Goal: Task Accomplishment & Management: Manage account settings

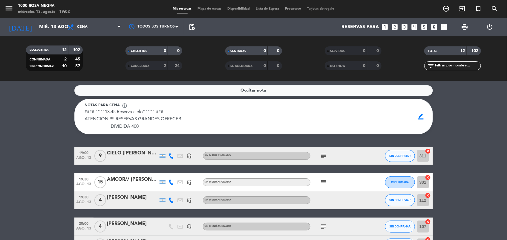
click at [326, 157] on icon "subject" at bounding box center [324, 155] width 7 height 7
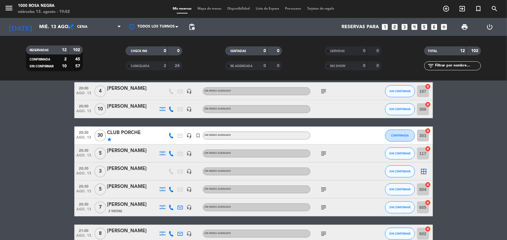
scroll to position [135, 0]
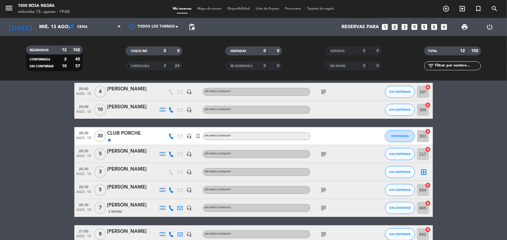
click at [326, 155] on icon "subject" at bounding box center [324, 153] width 7 height 7
click at [325, 188] on icon "subject" at bounding box center [324, 189] width 7 height 7
click at [322, 208] on icon "subject" at bounding box center [324, 207] width 7 height 7
click at [476, 164] on bookings-row "19:00 ago. 13 9 CIELO (Analia Torregosa) headset_mic Sin menú asignado subject …" at bounding box center [253, 136] width 507 height 249
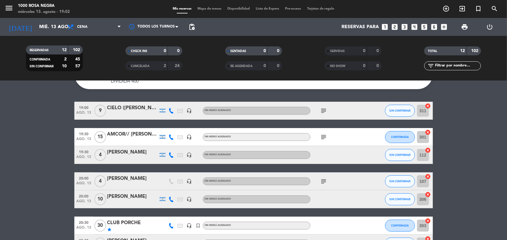
scroll to position [45, 0]
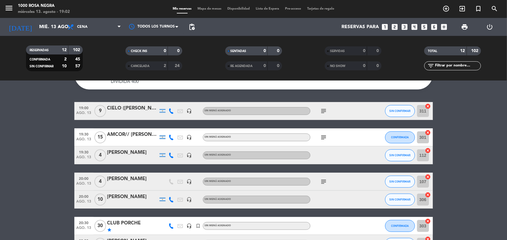
click at [324, 179] on icon "subject" at bounding box center [324, 181] width 7 height 7
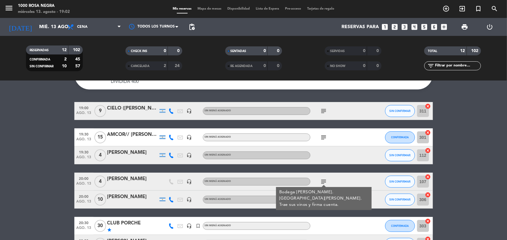
click at [322, 137] on icon "subject" at bounding box center [324, 137] width 7 height 7
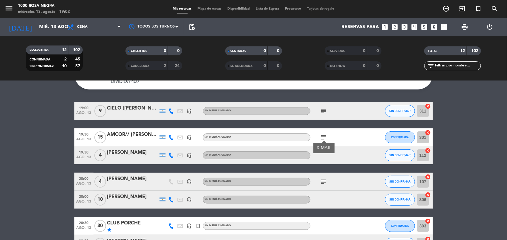
click at [322, 111] on icon "subject" at bounding box center [324, 110] width 7 height 7
click at [454, 126] on bookings-row "19:00 ago. 13 9 CIELO (Analia Torregosa) headset_mic Sin menú asignado subject …" at bounding box center [253, 226] width 507 height 249
click at [405, 115] on button "SIN CONFIRMAR" at bounding box center [400, 111] width 30 height 12
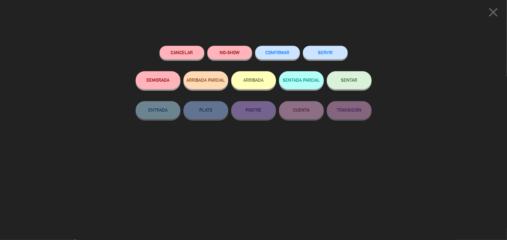
scroll to position [98, 0]
click at [361, 82] on button "SENTAR" at bounding box center [349, 80] width 45 height 18
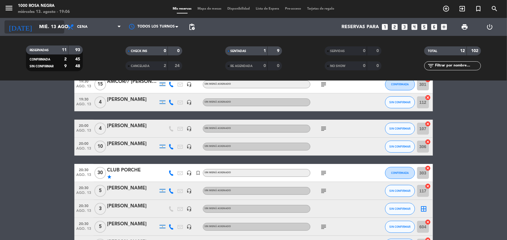
click at [57, 26] on icon "arrow_drop_down" at bounding box center [59, 26] width 7 height 7
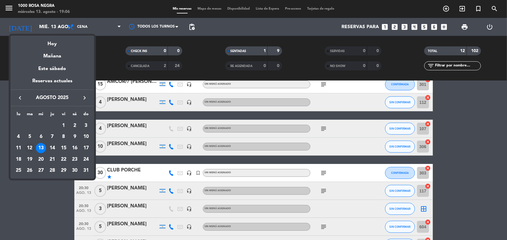
click at [30, 147] on div "12" at bounding box center [30, 148] width 10 height 10
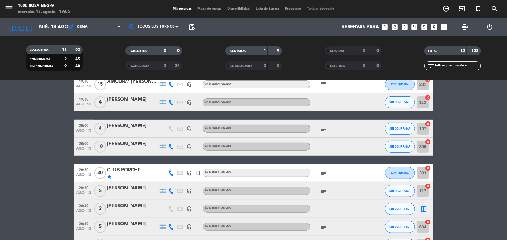
type input "mar. 12 ago."
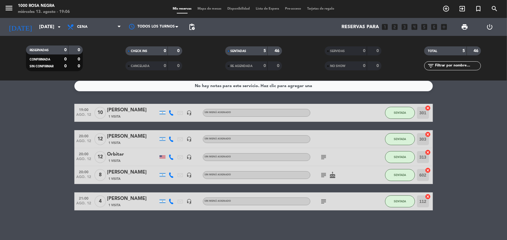
click at [324, 155] on icon "subject" at bounding box center [324, 156] width 7 height 7
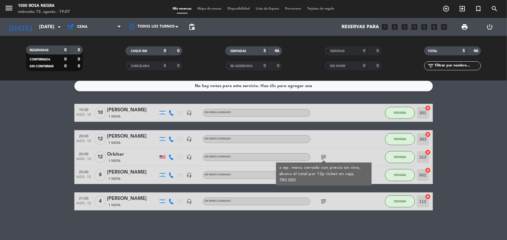
click at [326, 230] on div "No hay notas para este servicio. Haz clic para agregar una 19:00 ago. 12 10 mak…" at bounding box center [253, 160] width 507 height 159
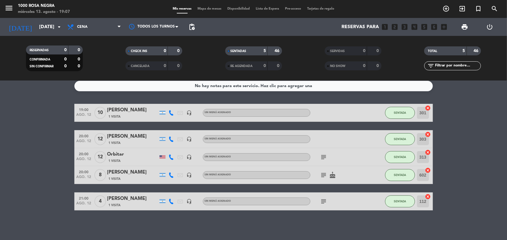
click at [327, 176] on icon "subject" at bounding box center [324, 174] width 7 height 7
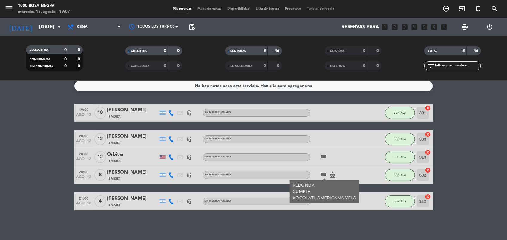
click at [334, 175] on icon "cake" at bounding box center [332, 174] width 7 height 7
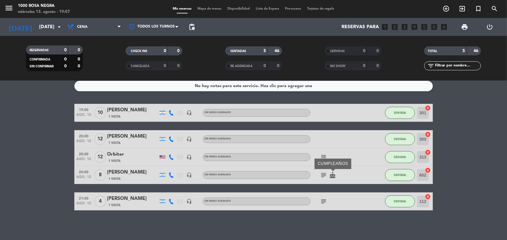
click at [322, 200] on icon "subject" at bounding box center [324, 201] width 7 height 7
click at [316, 222] on div "No hay notas para este servicio. Haz clic para agregar una 19:00 ago. 12 10 mak…" at bounding box center [253, 160] width 507 height 159
click at [325, 199] on icon "subject" at bounding box center [324, 201] width 7 height 7
click at [328, 223] on div "No hay notas para este servicio. Haz clic para agregar una 19:00 ago. 12 10 mak…" at bounding box center [253, 160] width 507 height 159
click at [131, 201] on div "rosana viviani" at bounding box center [132, 199] width 51 height 8
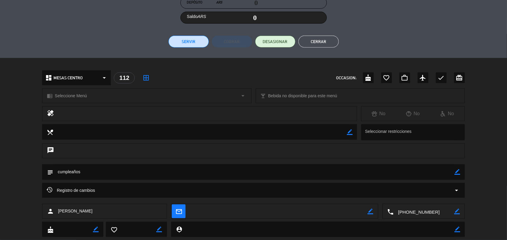
scroll to position [119, 0]
click at [211, 184] on div "Registro de cambios arrow_drop_down" at bounding box center [253, 189] width 423 height 15
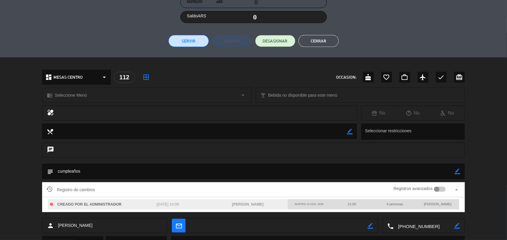
click at [211, 184] on div "Registro de cambios Registros avanzados arrow_drop_up" at bounding box center [253, 189] width 423 height 15
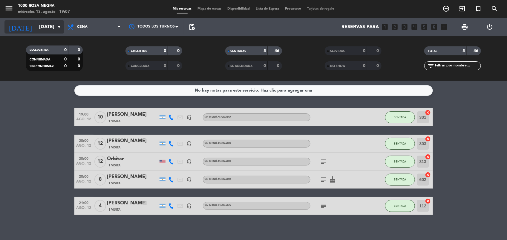
click at [53, 23] on input "[DATE]" at bounding box center [67, 27] width 63 height 12
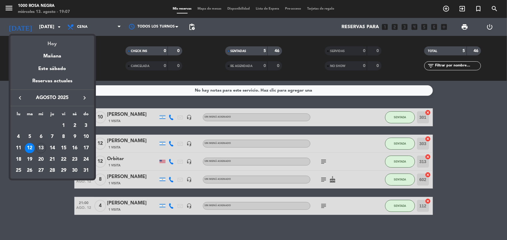
click at [57, 45] on div "Hoy" at bounding box center [52, 42] width 84 height 12
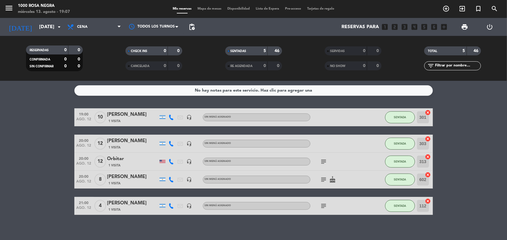
type input "mié. 13 ago."
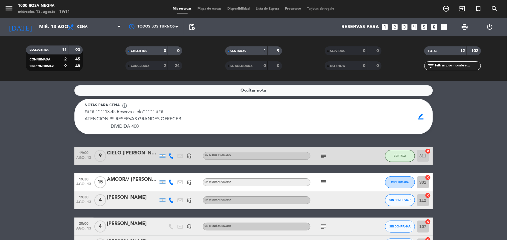
click at [323, 155] on icon "subject" at bounding box center [324, 155] width 7 height 7
click at [322, 180] on icon "subject" at bounding box center [324, 182] width 7 height 7
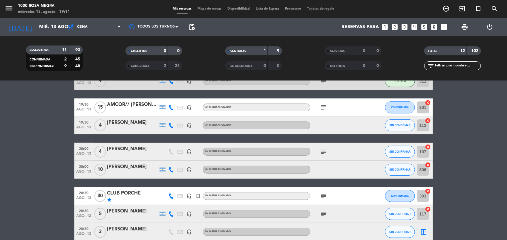
scroll to position [90, 0]
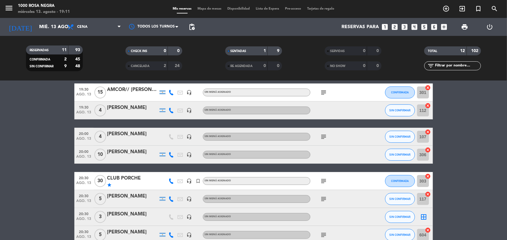
click at [453, 178] on bookings-row "19:00 ago. 13 9 CIELO (Analia Torregosa) headset_mic Sin menú asignado subject …" at bounding box center [253, 181] width 507 height 249
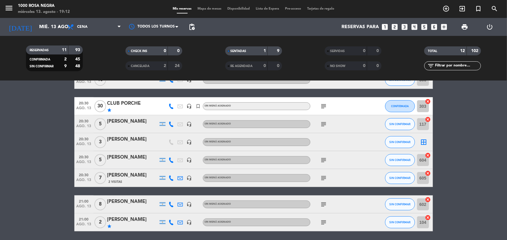
scroll to position [149, 0]
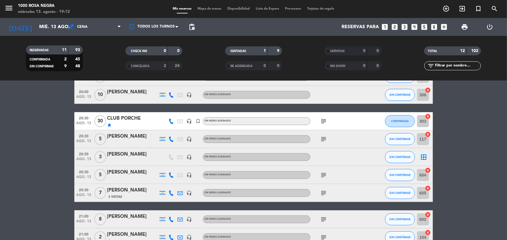
click at [463, 141] on bookings-row "19:00 ago. 13 9 CIELO (Analia Torregosa) headset_mic Sin menú asignado subject …" at bounding box center [253, 121] width 507 height 249
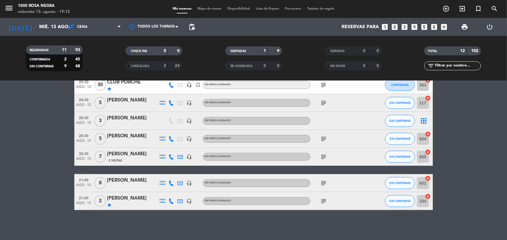
scroll to position [171, 0]
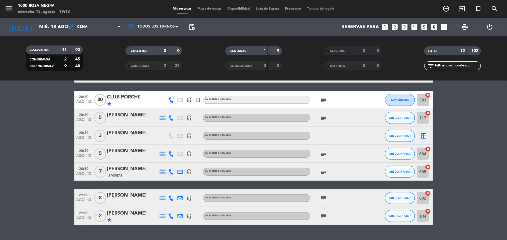
click at [324, 102] on icon "subject" at bounding box center [324, 99] width 7 height 7
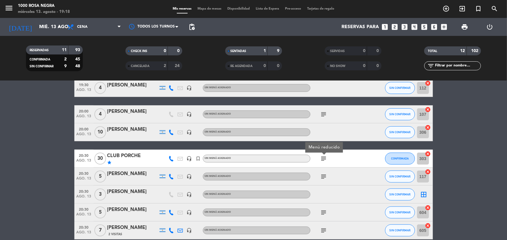
scroll to position [112, 0]
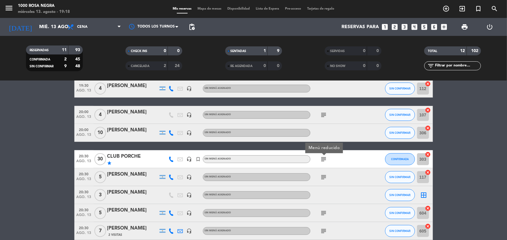
click at [138, 154] on div "CLUB PORCHE" at bounding box center [132, 156] width 51 height 8
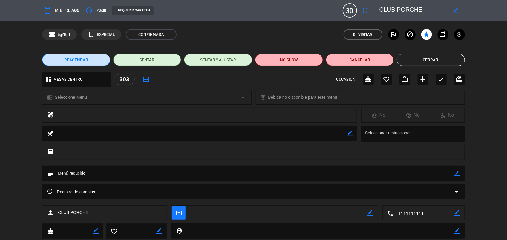
click at [123, 193] on div "Registro de cambios arrow_drop_down" at bounding box center [254, 191] width 414 height 7
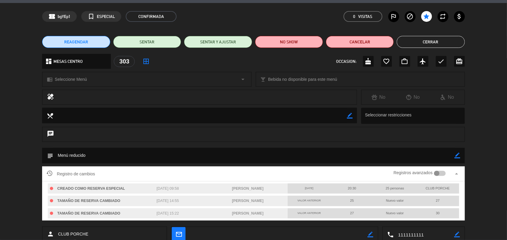
scroll to position [18, 0]
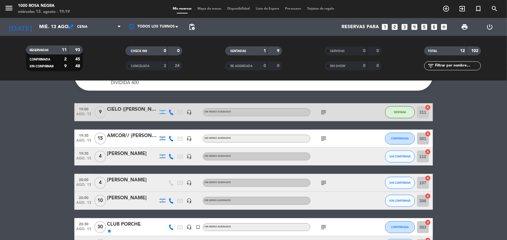
scroll to position [43, 0]
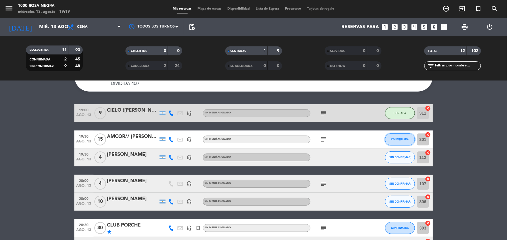
click at [394, 140] on span "CONFIRMADA" at bounding box center [400, 139] width 18 height 3
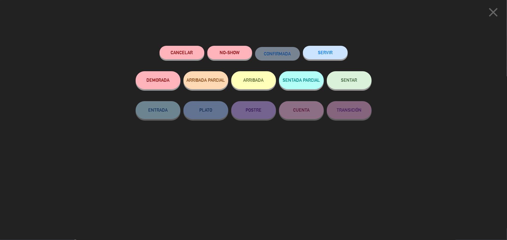
scroll to position [96, 0]
click at [352, 82] on span "SENTAR" at bounding box center [349, 79] width 16 height 5
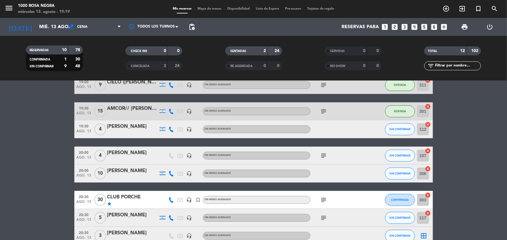
scroll to position [64, 0]
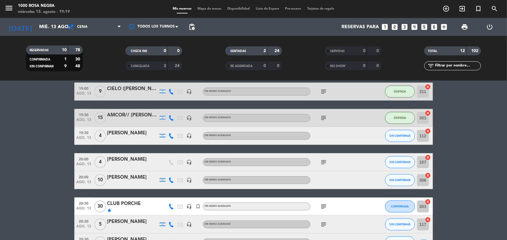
click at [324, 118] on icon "subject" at bounding box center [324, 117] width 7 height 7
click at [34, 125] on bookings-row "19:00 [DATE] 9 CIELO ([PERSON_NAME]) headset_mic Sin menú asignado subject SENT…" at bounding box center [253, 207] width 507 height 249
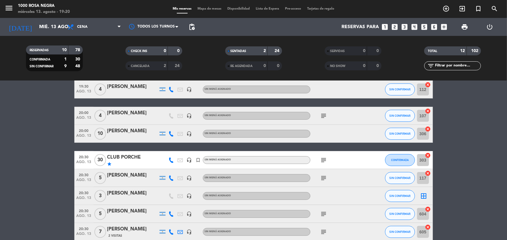
scroll to position [110, 0]
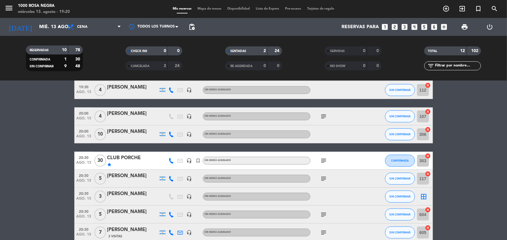
click at [325, 116] on icon "subject" at bounding box center [324, 116] width 7 height 7
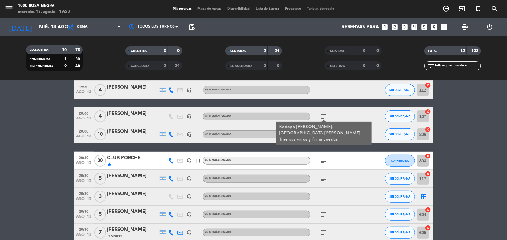
click at [324, 158] on icon "subject" at bounding box center [324, 160] width 7 height 7
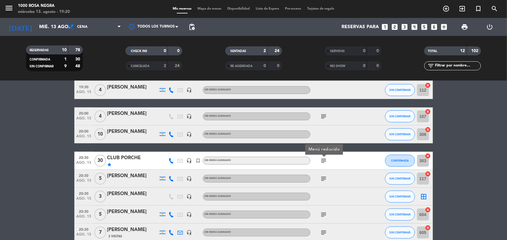
click at [325, 176] on icon "subject" at bounding box center [324, 178] width 7 height 7
click at [325, 213] on icon "subject" at bounding box center [324, 214] width 7 height 7
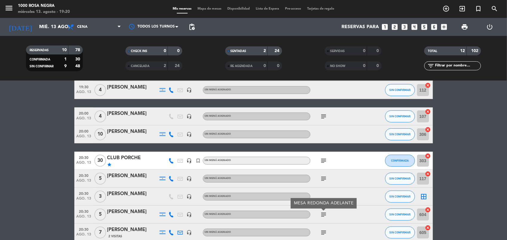
click at [325, 230] on icon "subject" at bounding box center [324, 232] width 7 height 7
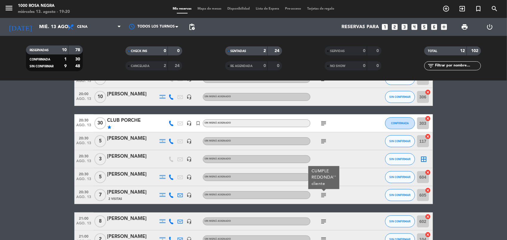
scroll to position [150, 0]
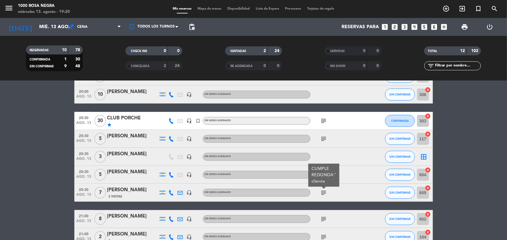
click at [325, 230] on div "subject" at bounding box center [338, 237] width 54 height 18
click at [142, 192] on div "[PERSON_NAME]" at bounding box center [132, 190] width 51 height 8
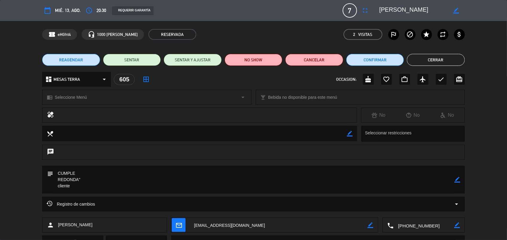
click at [146, 202] on div "Registro de cambios arrow_drop_down" at bounding box center [254, 203] width 414 height 7
